Goal: Find specific page/section: Find specific page/section

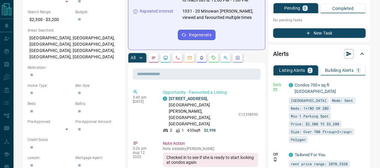
scroll to position [210, 0]
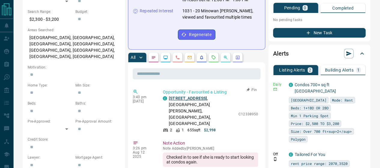
click at [187, 96] on link "[STREET_ADDRESS]" at bounding box center [188, 98] width 38 height 5
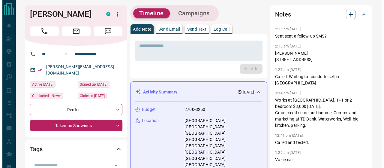
scroll to position [0, 0]
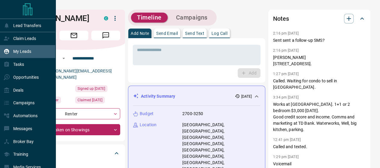
click at [25, 48] on div "My Leads" at bounding box center [18, 52] width 28 height 10
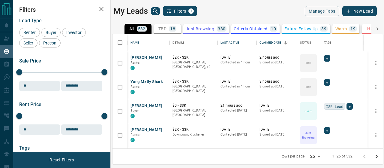
scroll to position [110, 266]
click at [153, 8] on icon "search button" at bounding box center [155, 11] width 7 height 7
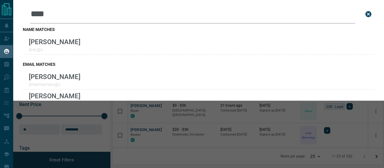
type input "****"
click at [93, 34] on div "name matches [PERSON_NAME]" at bounding box center [199, 40] width 352 height 35
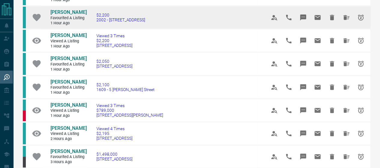
scroll to position [210, 0]
